Goal: Transaction & Acquisition: Purchase product/service

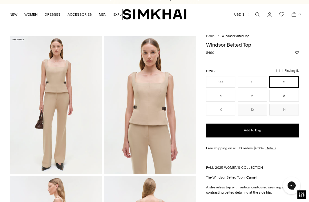
scroll to position [6, 0]
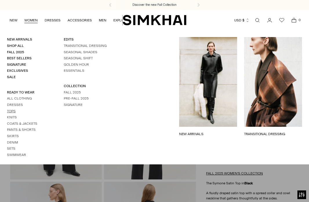
click at [12, 110] on link "Tops" at bounding box center [11, 111] width 9 height 4
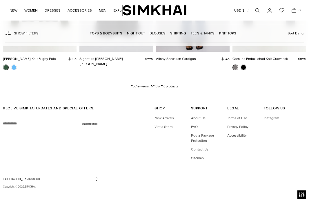
scroll to position [4020, 0]
click at [154, 85] on p "You’re viewing 1-116 of 116 products" at bounding box center [154, 87] width 47 height 5
click at [153, 85] on p "You’re viewing 1-116 of 116 products" at bounding box center [154, 87] width 47 height 5
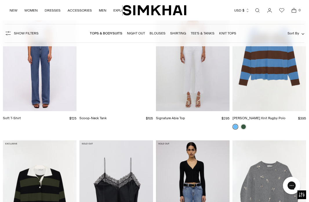
scroll to position [0, 0]
